Goal: Obtain resource: Download file/media

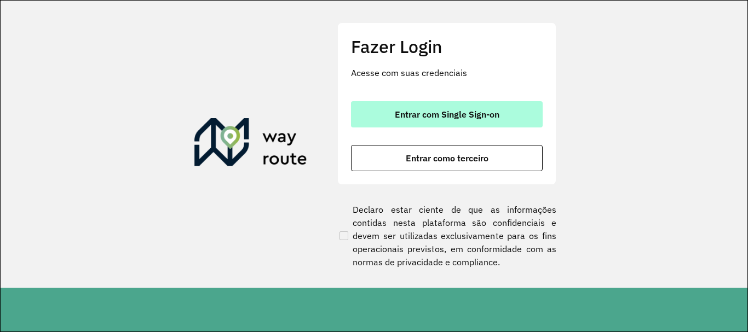
click at [449, 105] on button "Entrar com Single Sign-on" at bounding box center [447, 114] width 192 height 26
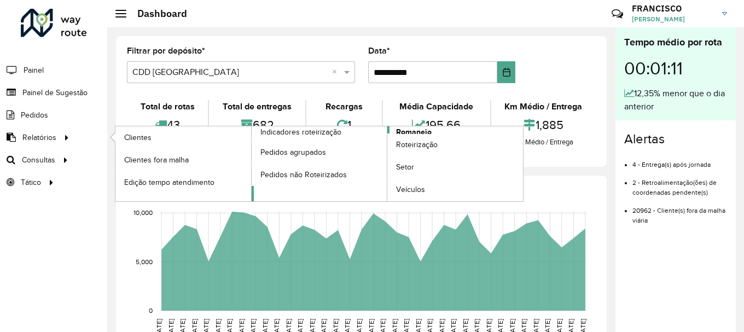
click at [402, 133] on span "Romaneio" at bounding box center [414, 131] width 36 height 11
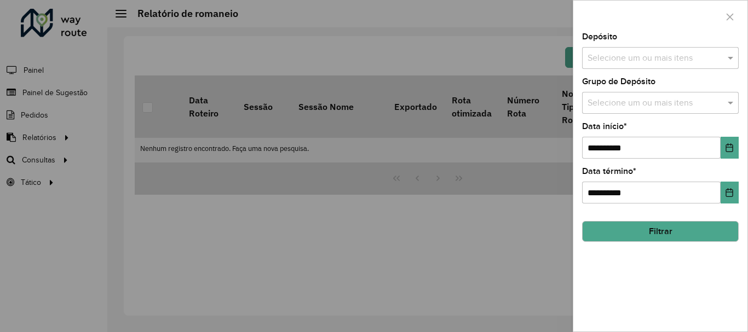
click at [602, 97] on input "text" at bounding box center [655, 103] width 140 height 13
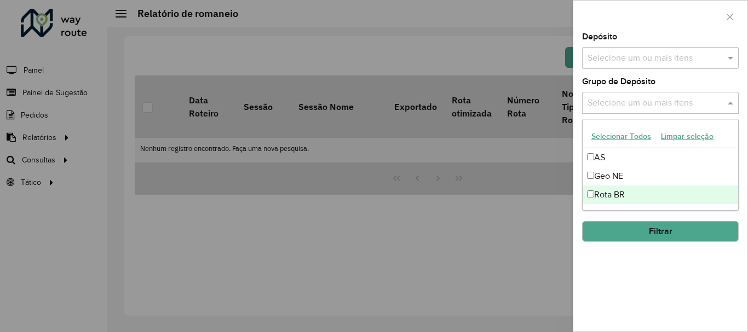
click at [603, 192] on div "Rota BR" at bounding box center [659, 195] width 155 height 19
drag, startPoint x: 687, startPoint y: 287, endPoint x: 684, endPoint y: 274, distance: 13.7
click at [690, 291] on div "**********" at bounding box center [660, 182] width 174 height 299
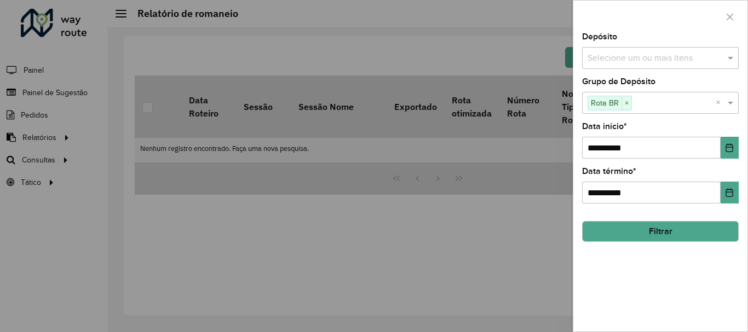
click at [674, 229] on button "Filtrar" at bounding box center [660, 231] width 157 height 21
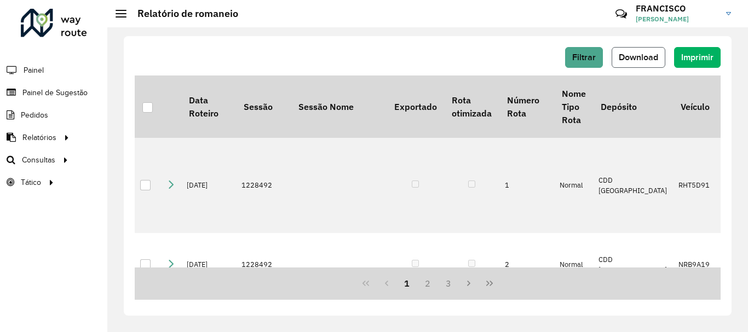
click at [644, 51] on button "Download" at bounding box center [638, 57] width 54 height 21
